Goal: Transaction & Acquisition: Purchase product/service

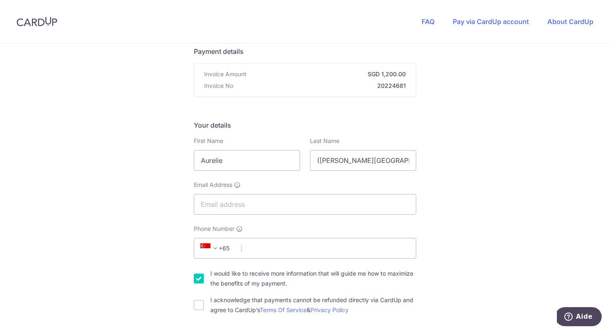
scroll to position [82, 0]
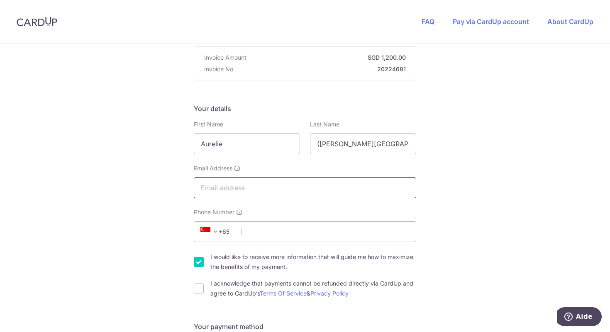
click at [265, 186] on input "Email Address" at bounding box center [305, 187] width 222 height 21
type input "[EMAIL_ADDRESS][PERSON_NAME][DOMAIN_NAME]"
type input "[PERSON_NAME]"
type input "98774349"
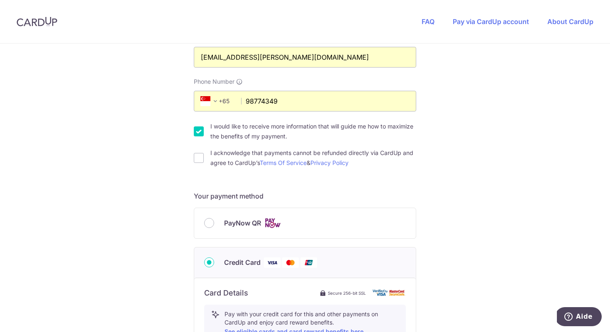
scroll to position [213, 0]
click at [205, 222] on input "PayNow QR" at bounding box center [209, 222] width 10 height 10
radio input "true"
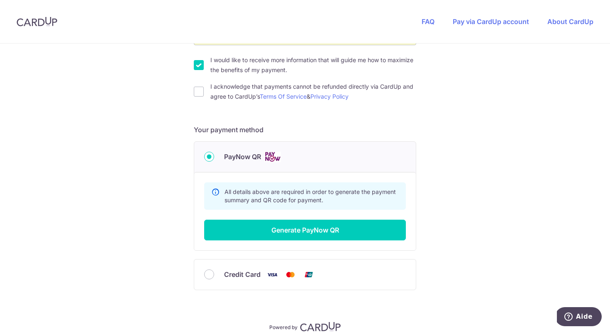
scroll to position [280, 0]
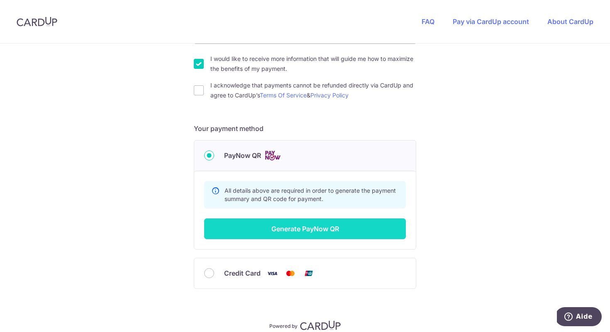
click at [236, 238] on button "Generate PayNow QR" at bounding box center [305, 229] width 202 height 21
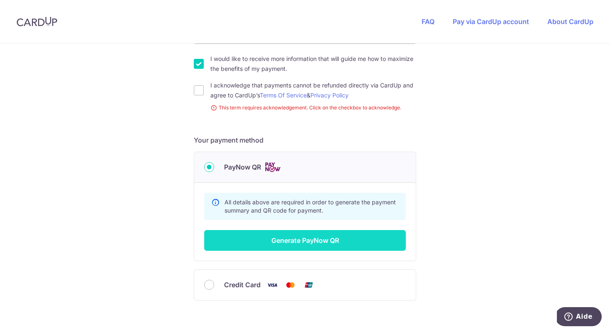
click at [248, 238] on button "Generate PayNow QR" at bounding box center [305, 240] width 202 height 21
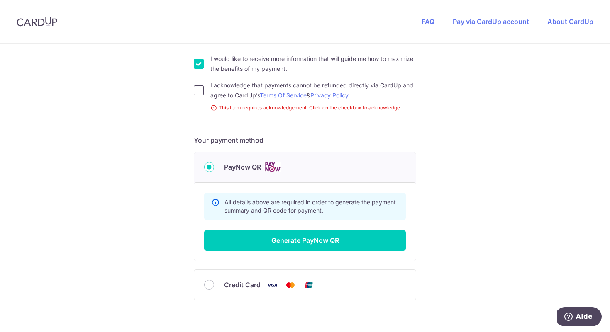
click at [199, 92] on input "I acknowledge that payments cannot be refunded directly via CardUp and agree to…" at bounding box center [199, 90] width 10 height 10
checkbox input "true"
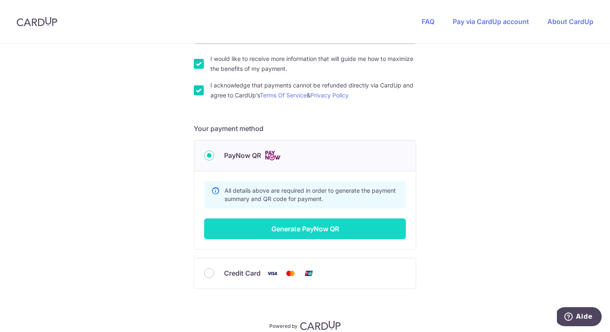
click at [286, 234] on button "Generate PayNow QR" at bounding box center [305, 229] width 202 height 21
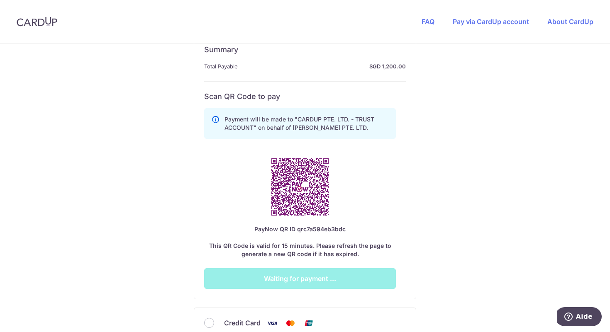
scroll to position [416, 0]
